Goal: Information Seeking & Learning: Learn about a topic

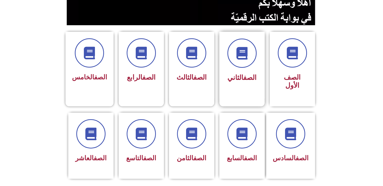
scroll to position [112, 0]
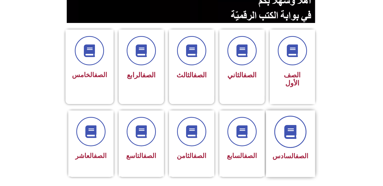
click at [297, 133] on span at bounding box center [290, 132] width 32 height 32
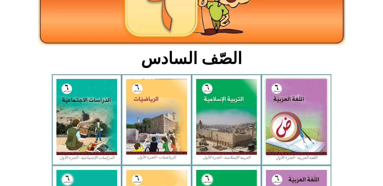
scroll to position [106, 0]
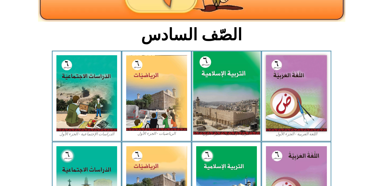
click at [225, 106] on img at bounding box center [226, 92] width 67 height 83
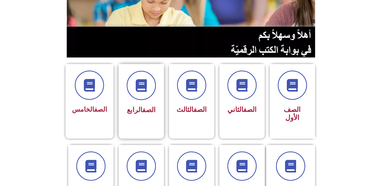
scroll to position [78, 0]
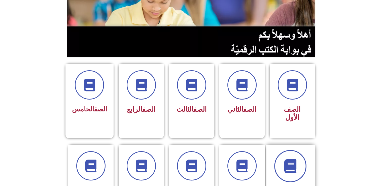
click at [285, 159] on icon at bounding box center [290, 166] width 14 height 14
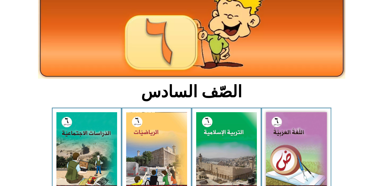
scroll to position [50, 0]
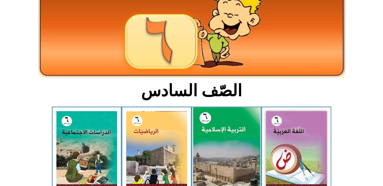
click at [216, 138] on img at bounding box center [226, 148] width 67 height 83
